Goal: Contribute content

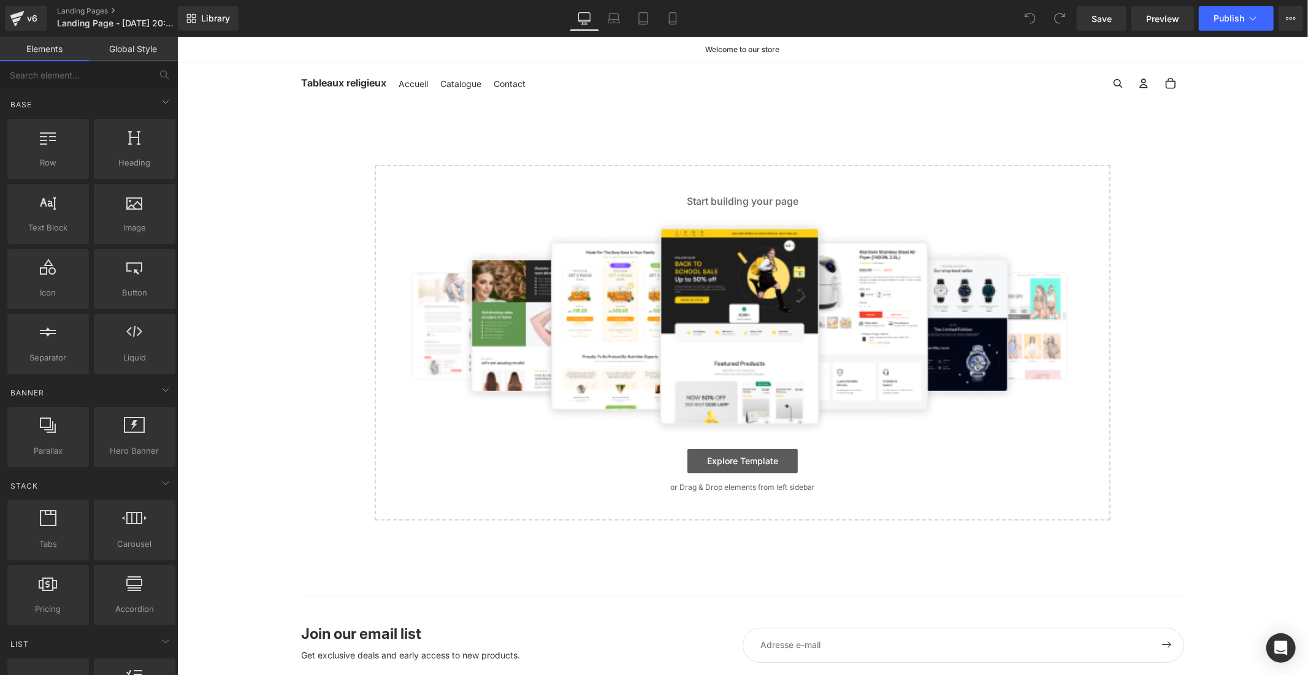
click at [702, 455] on link "Explore Template" at bounding box center [742, 460] width 110 height 25
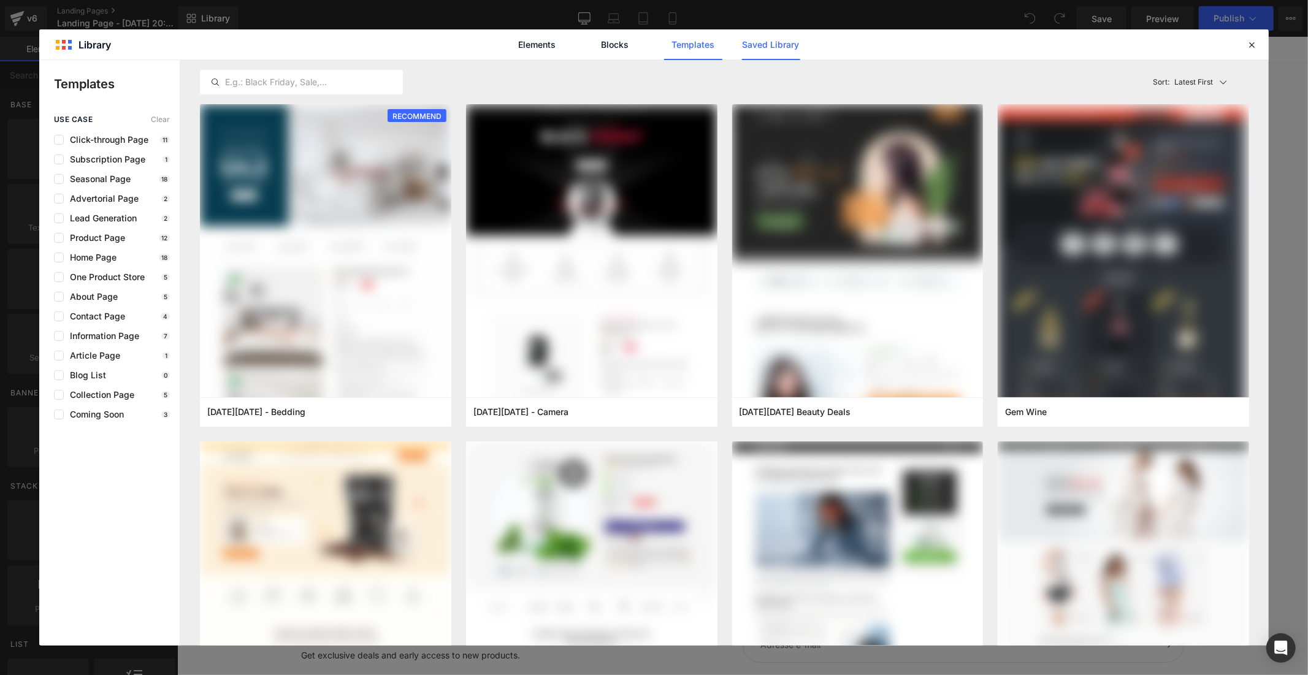
click at [755, 48] on link "Saved Library" at bounding box center [771, 44] width 58 height 31
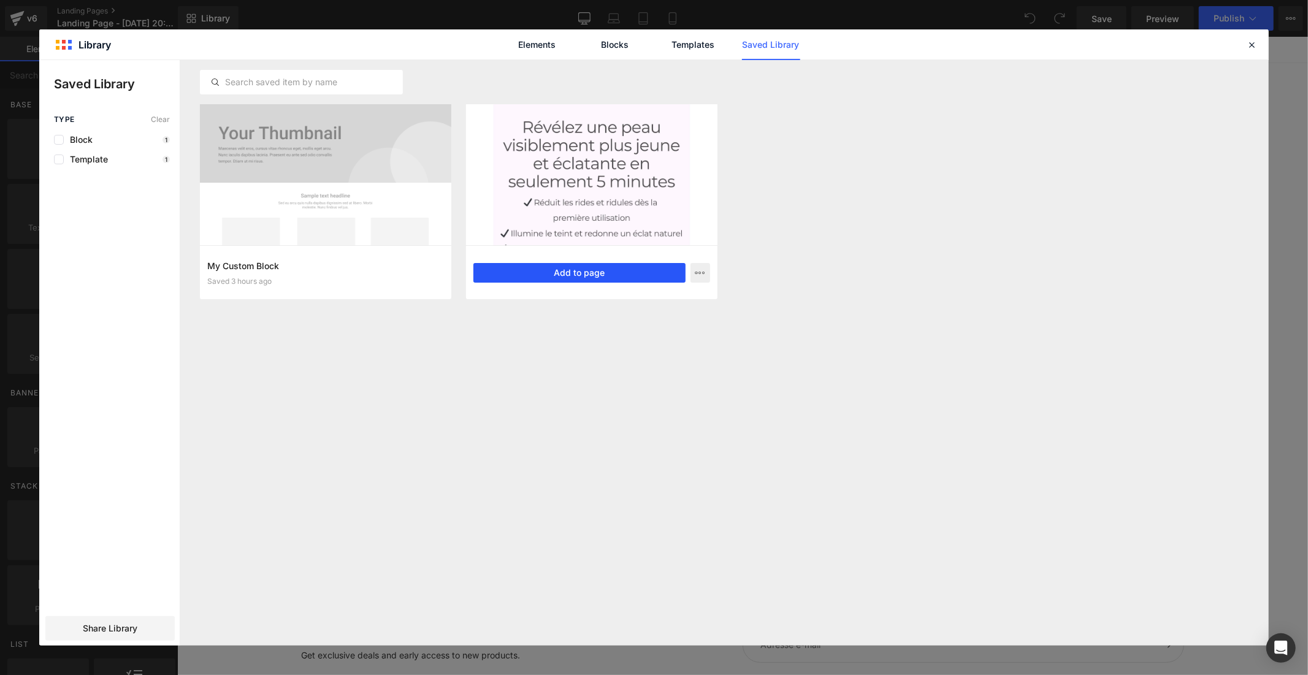
click at [509, 272] on button "Add to page" at bounding box center [579, 273] width 212 height 20
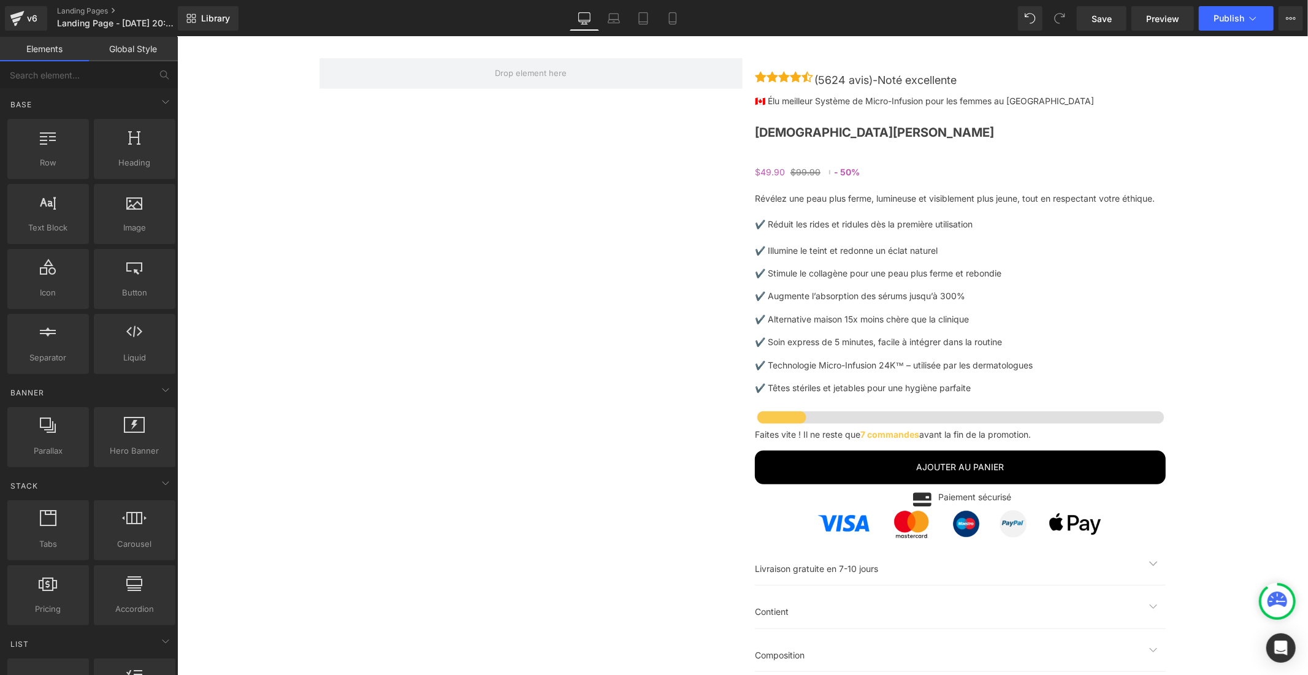
scroll to position [4361, 0]
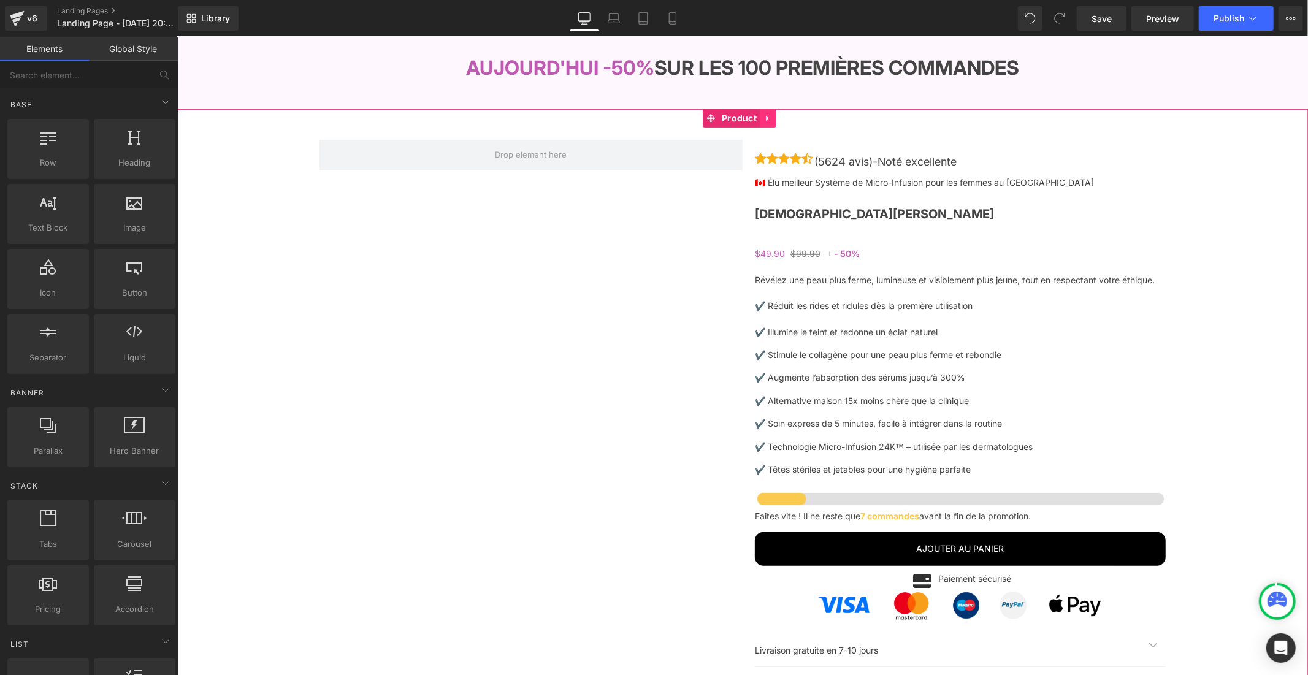
click at [767, 127] on link at bounding box center [767, 118] width 16 height 18
click at [739, 122] on icon at bounding box center [743, 117] width 9 height 9
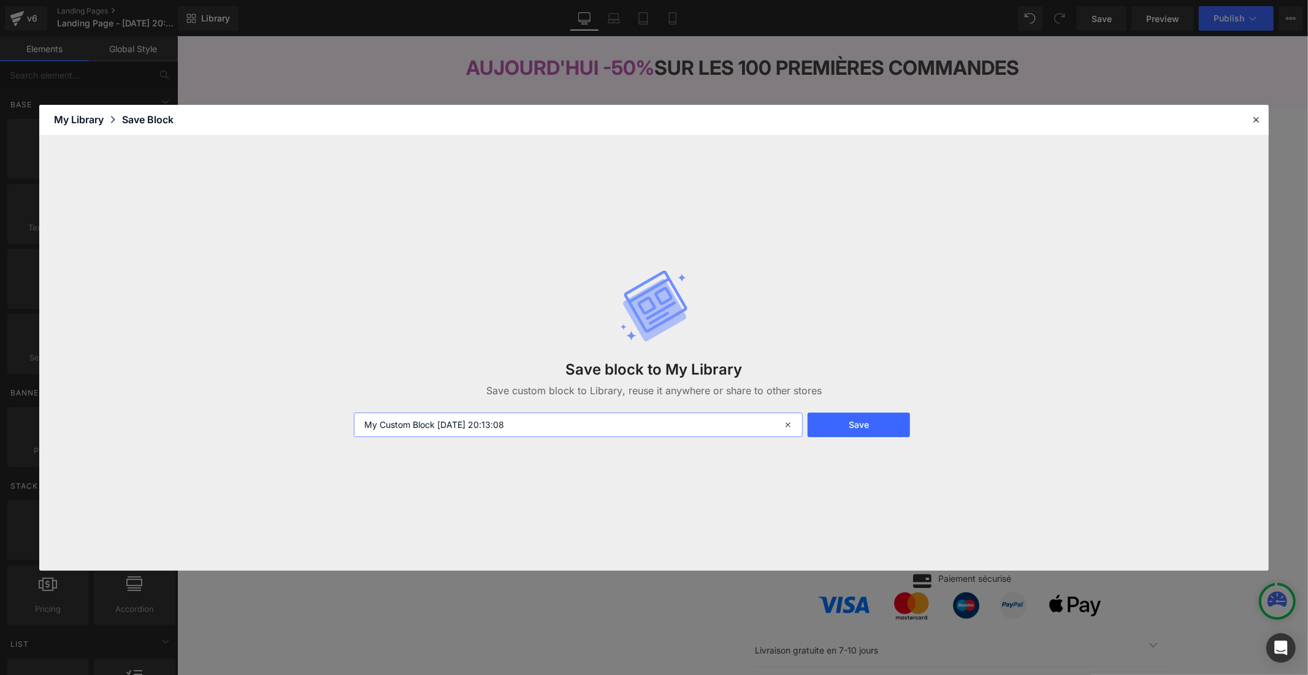
drag, startPoint x: 603, startPoint y: 424, endPoint x: 307, endPoint y: 427, distance: 296.8
click at [307, 427] on div "Save block to My Library Save custom block to Library, reuse it anywhere or sha…" at bounding box center [654, 353] width 1230 height 435
type input "block produit"
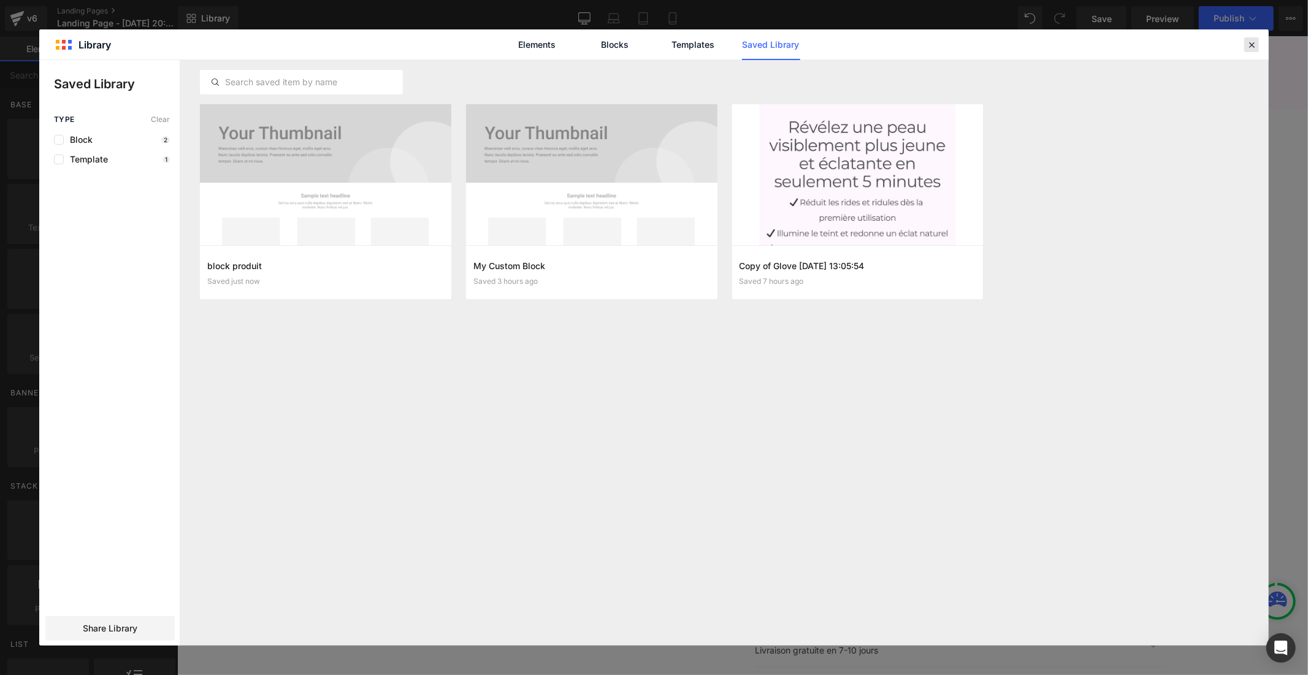
click at [1252, 40] on icon at bounding box center [1251, 44] width 11 height 11
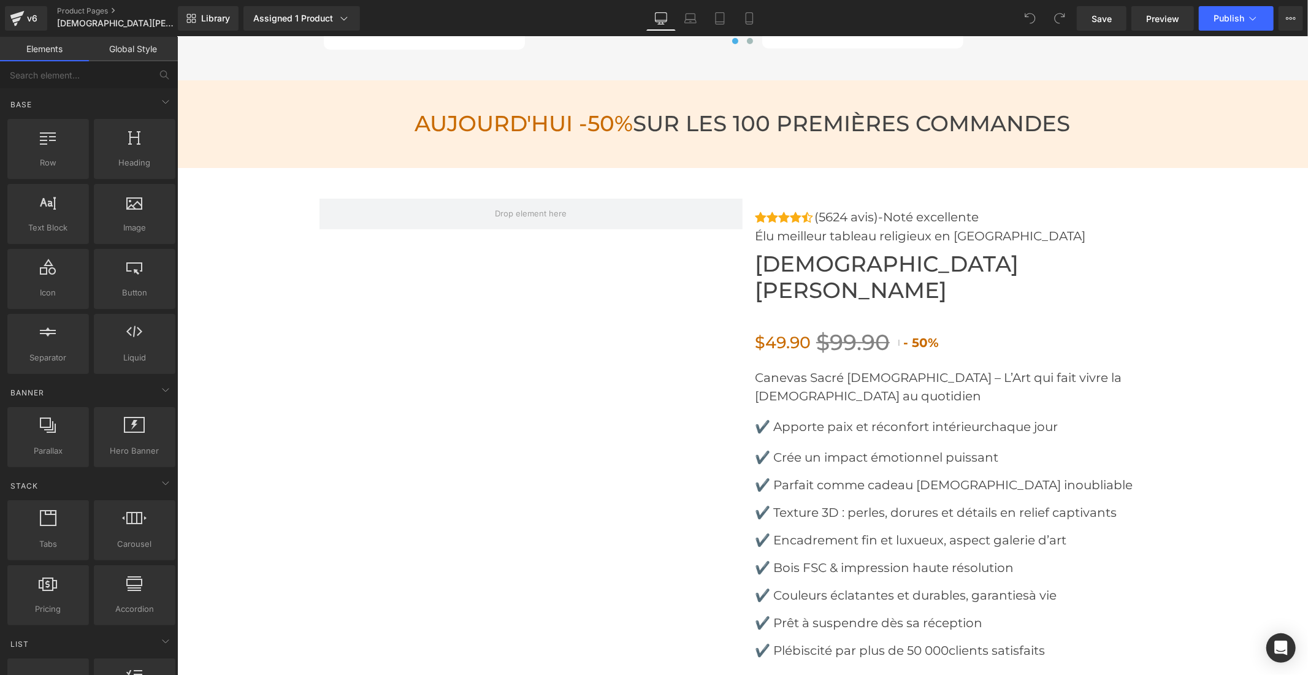
scroll to position [4293, 0]
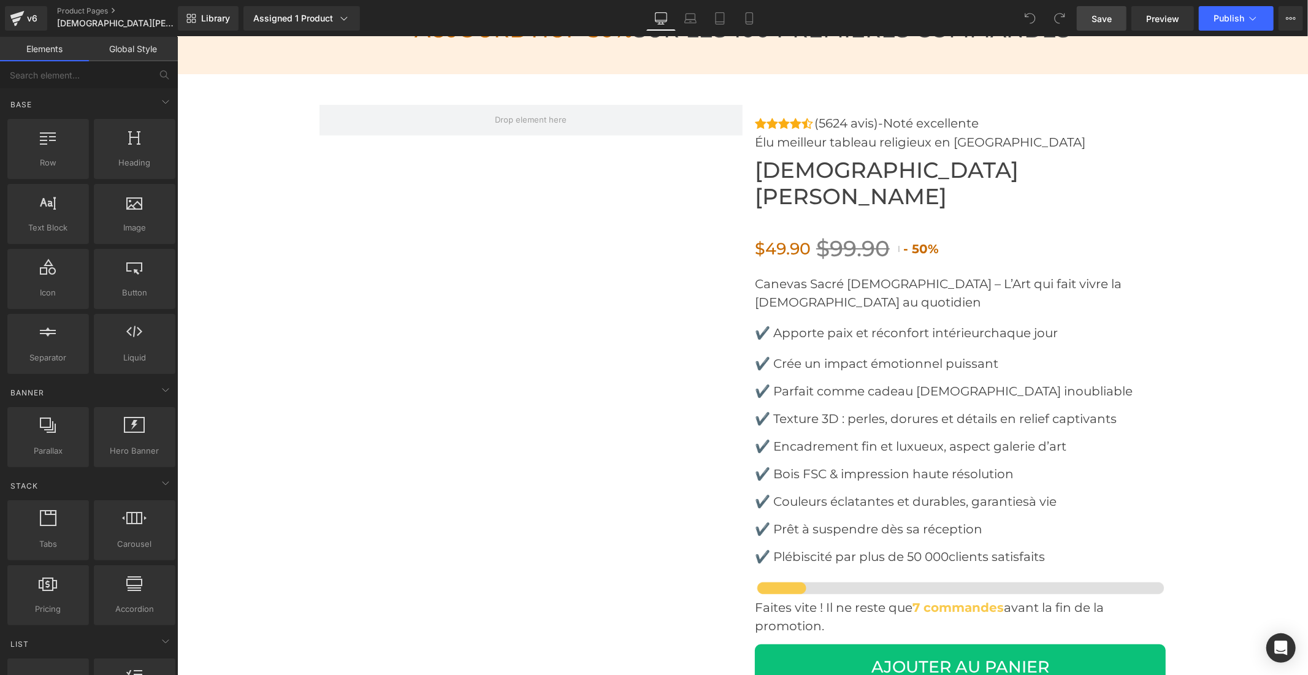
click at [1099, 22] on span "Save" at bounding box center [1102, 18] width 20 height 13
click at [1223, 13] on span "Publish" at bounding box center [1229, 18] width 31 height 10
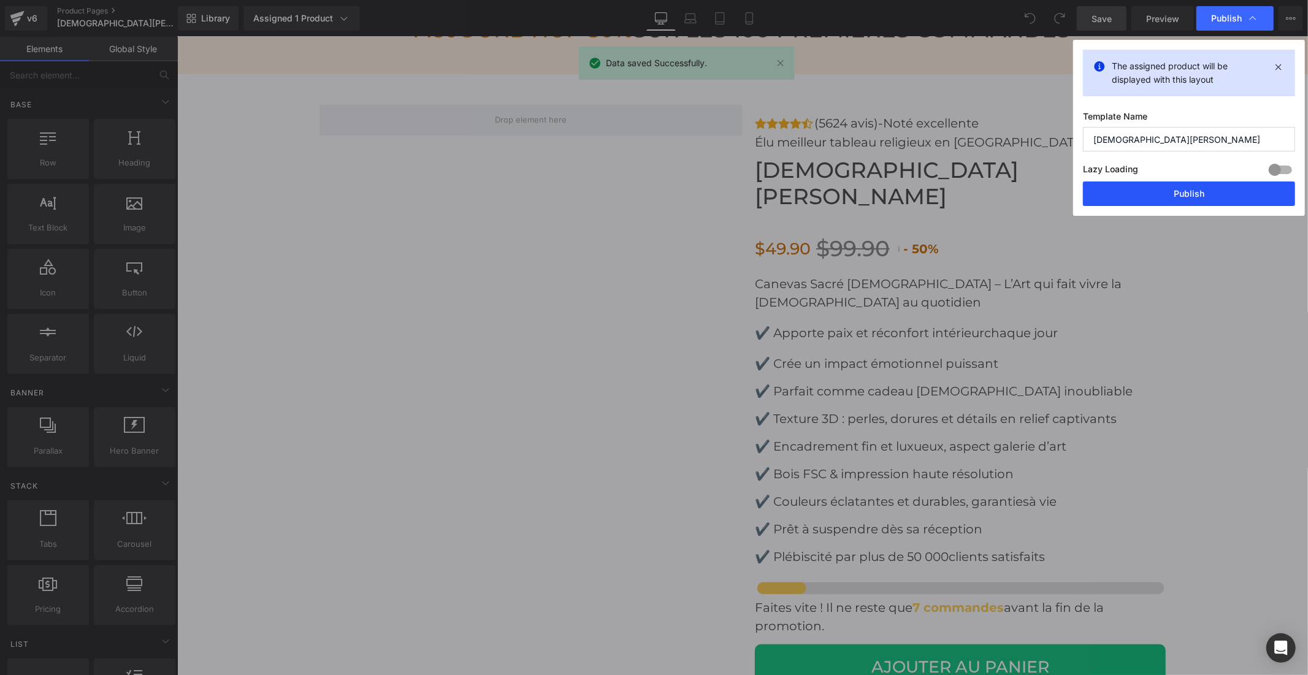
click at [1230, 188] on button "Publish" at bounding box center [1189, 194] width 212 height 25
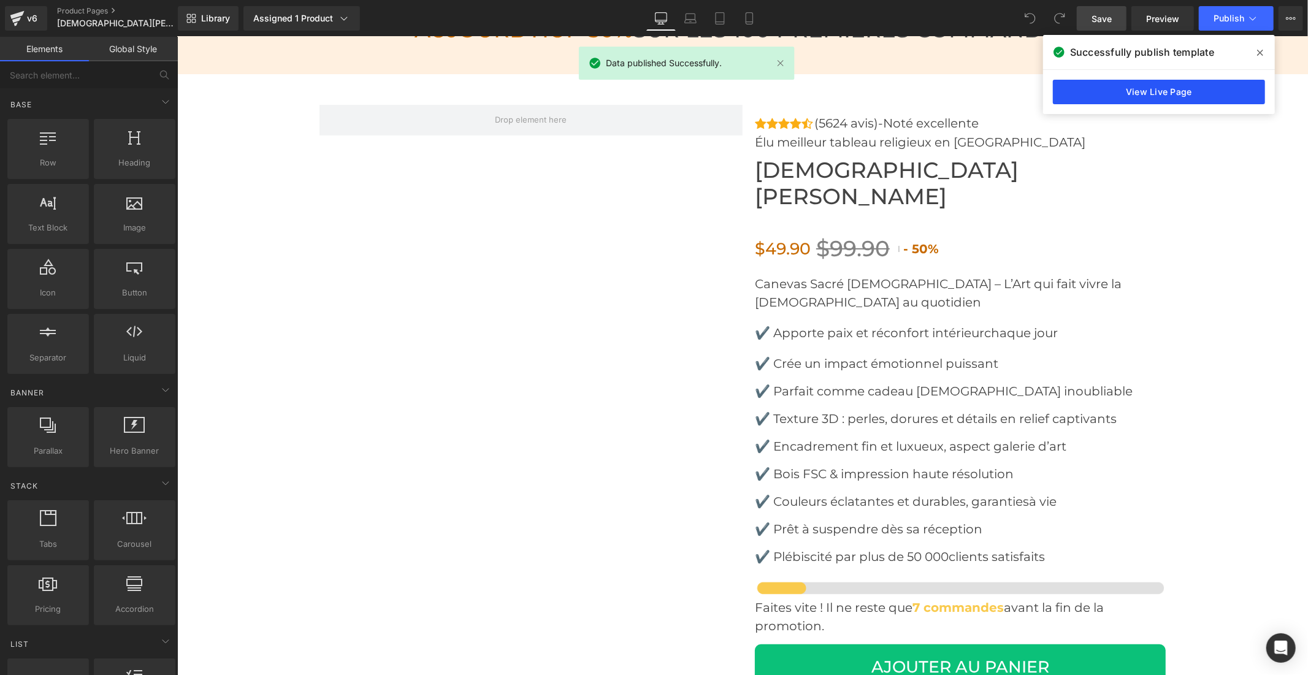
click at [1169, 96] on link "View Live Page" at bounding box center [1159, 92] width 212 height 25
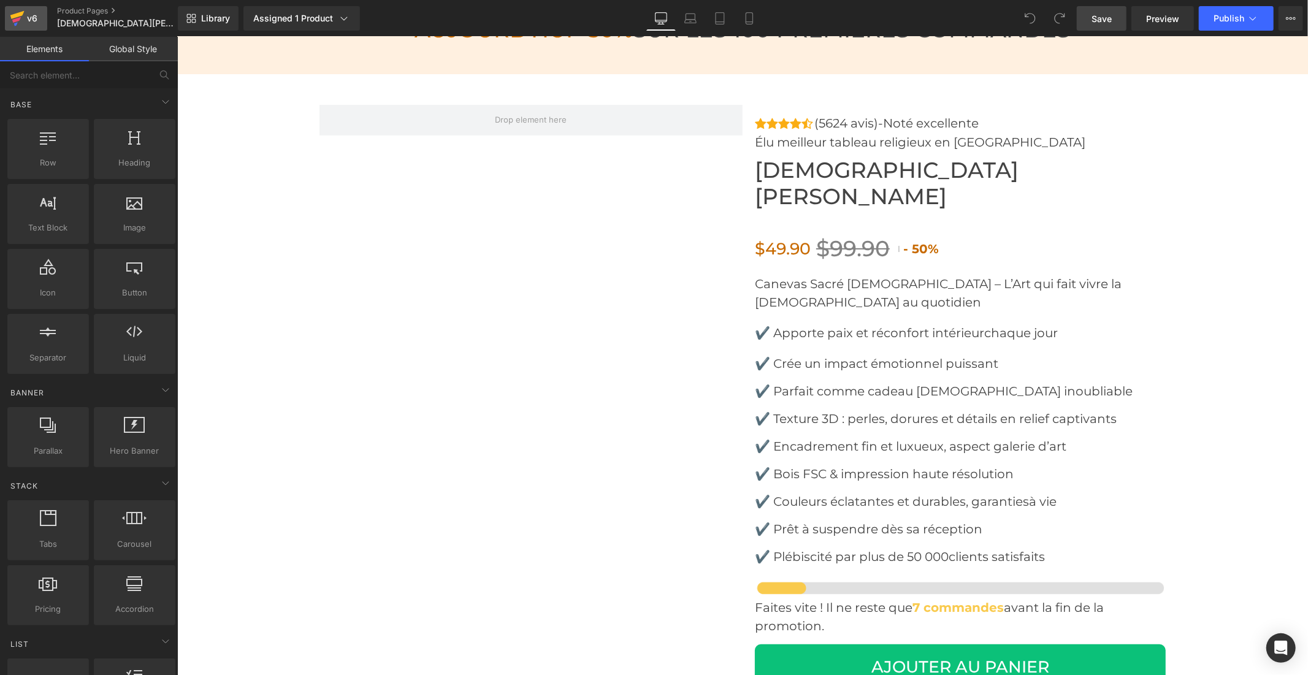
click at [28, 14] on div "v6" at bounding box center [32, 18] width 15 height 16
